Goal: Find specific page/section: Find specific page/section

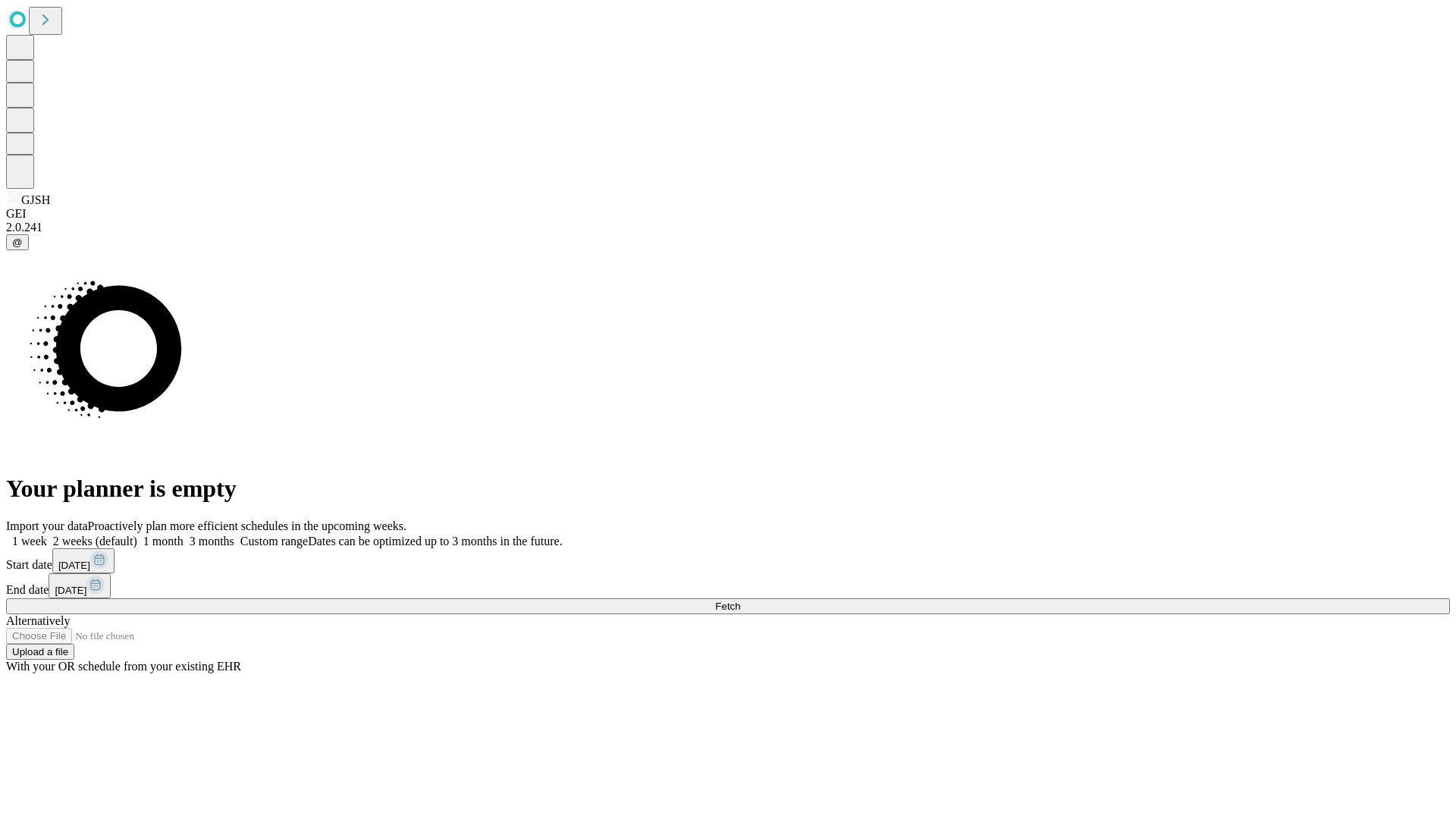
click at [740, 601] on span "Fetch" at bounding box center [728, 606] width 25 height 11
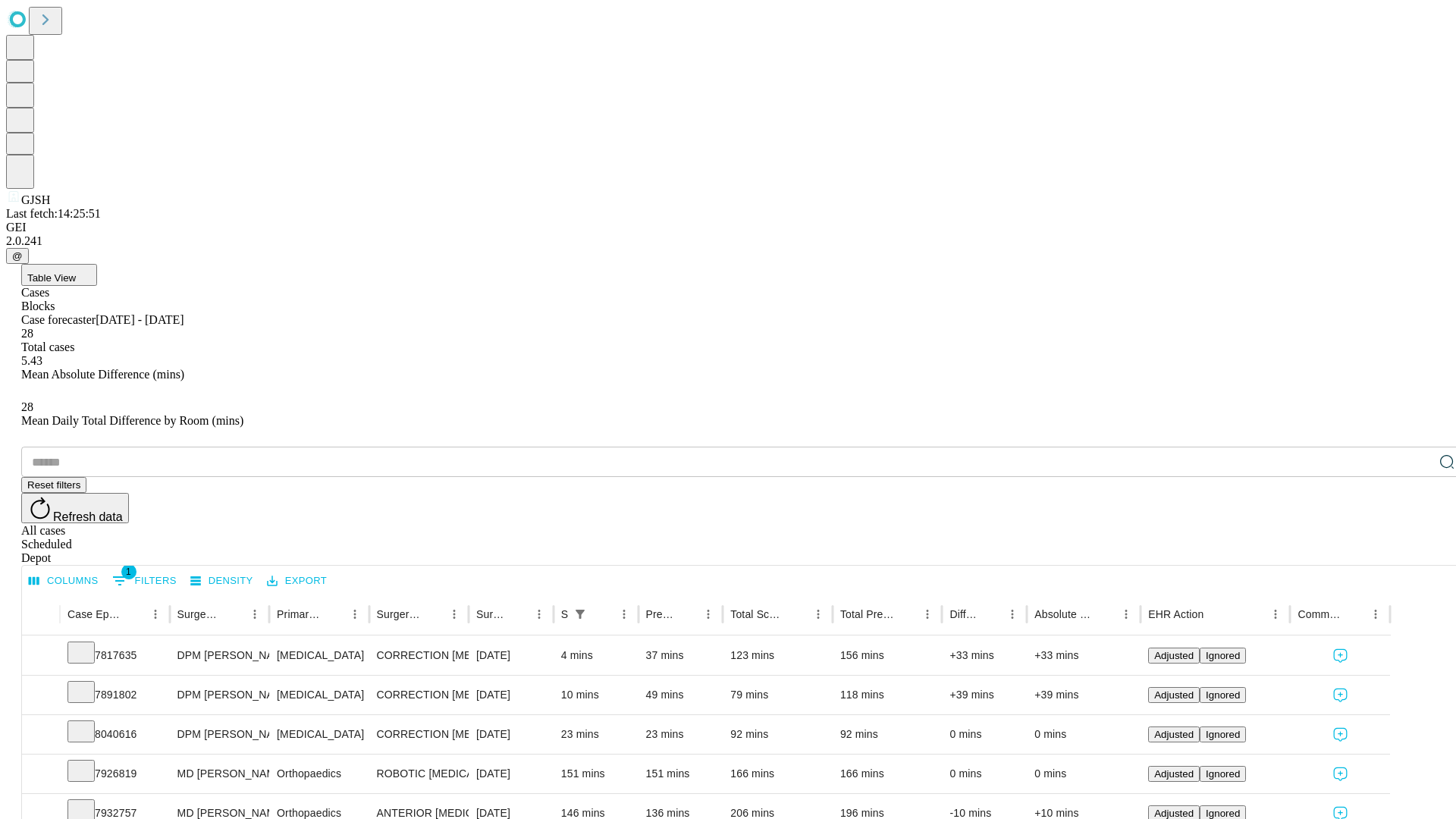
scroll to position [50, 0]
click at [89, 683] on icon at bounding box center [81, 690] width 15 height 15
